Goal: Information Seeking & Learning: Check status

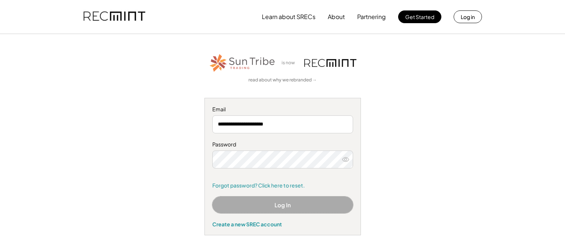
click at [266, 205] on button "Log In" at bounding box center [282, 204] width 141 height 17
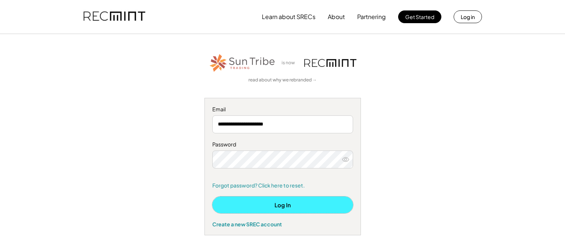
click at [255, 204] on button "Log In" at bounding box center [282, 204] width 141 height 17
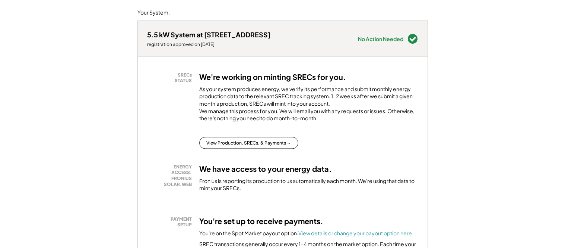
scroll to position [114, 0]
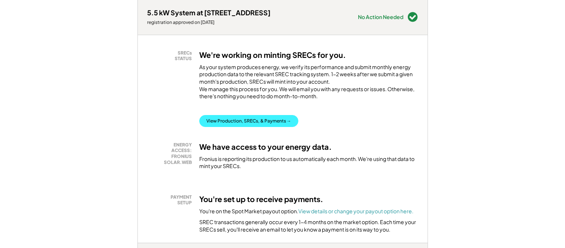
click at [261, 127] on button "View Production, SRECs, & Payments →" at bounding box center [248, 121] width 99 height 12
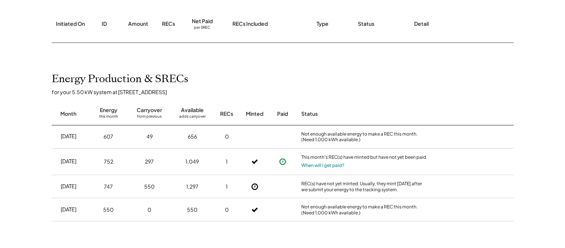
scroll to position [114, 0]
click at [322, 166] on button "When will I get paid?" at bounding box center [323, 164] width 43 height 7
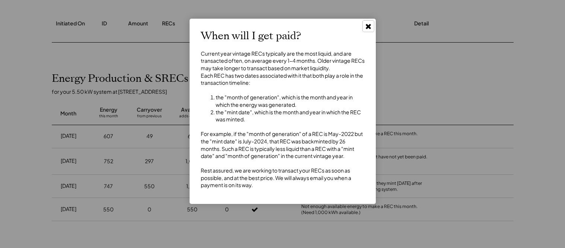
click at [368, 25] on use at bounding box center [368, 26] width 5 height 5
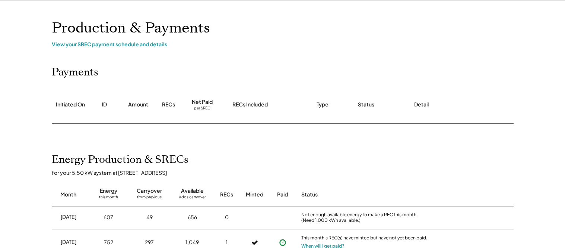
scroll to position [0, 0]
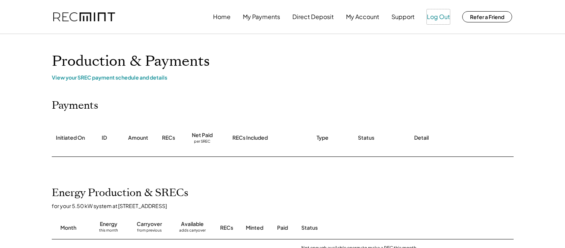
click at [438, 19] on button "Log Out" at bounding box center [438, 16] width 23 height 15
